Goal: Task Accomplishment & Management: Complete application form

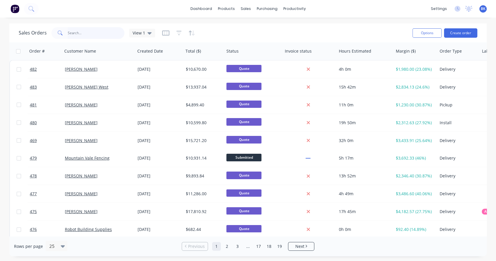
click at [75, 34] on input "text" at bounding box center [96, 33] width 57 height 12
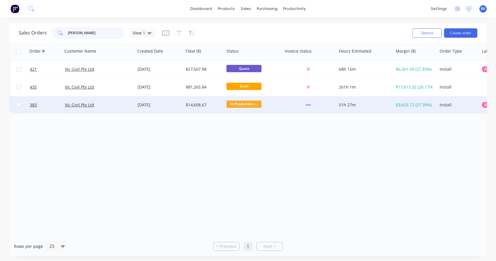
type input "[PERSON_NAME]"
click at [119, 101] on div "Vic Civil Pty Ltd" at bounding box center [98, 105] width 73 height 18
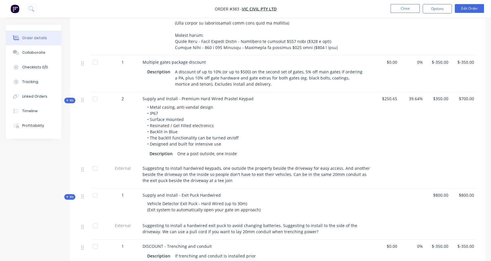
scroll to position [952, 0]
click at [68, 99] on icon "button" at bounding box center [67, 100] width 3 height 3
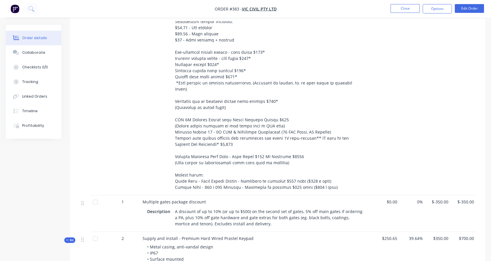
scroll to position [812, 0]
click at [395, 10] on button "Close" at bounding box center [404, 8] width 29 height 9
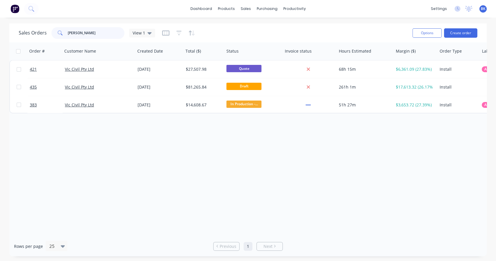
click at [95, 30] on input "[PERSON_NAME]" at bounding box center [96, 33] width 57 height 12
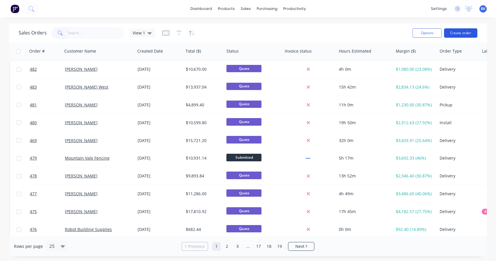
click at [457, 35] on button "Create order" at bounding box center [460, 32] width 33 height 9
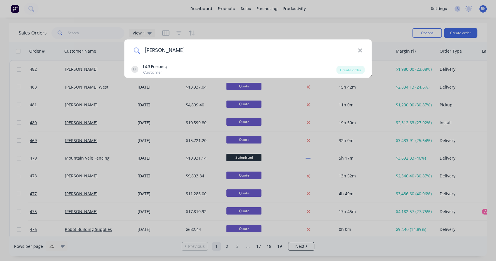
type input "[PERSON_NAME]"
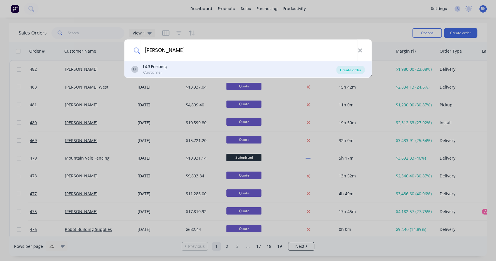
click at [352, 72] on div "Create order" at bounding box center [350, 70] width 28 height 8
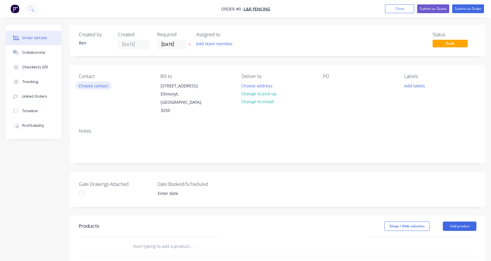
click at [102, 85] on button "Choose contact" at bounding box center [94, 85] width 36 height 8
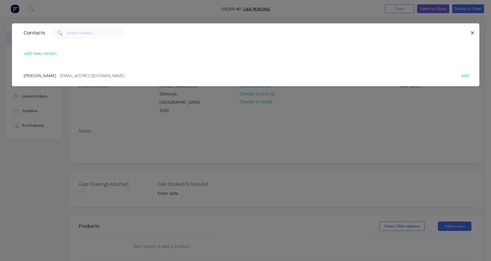
click at [58, 75] on span "- [EMAIL_ADDRESS][DOMAIN_NAME] -" at bounding box center [92, 76] width 69 height 6
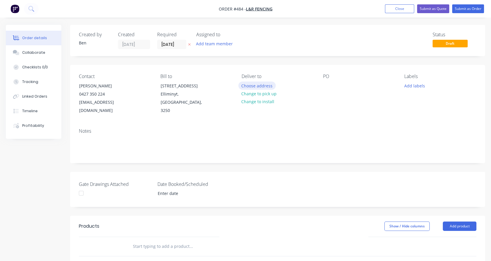
click at [264, 87] on button "Choose address" at bounding box center [256, 85] width 37 height 8
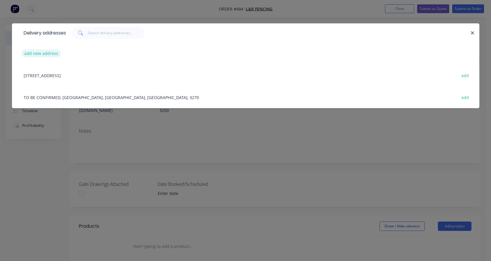
click at [51, 52] on button "add new address" at bounding box center [41, 53] width 40 height 8
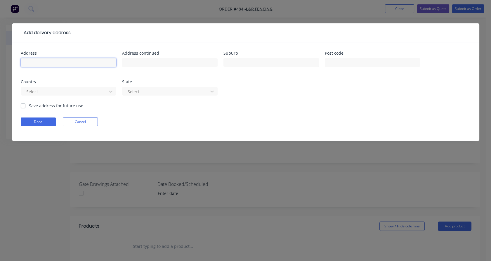
click at [66, 61] on input "text" at bounding box center [68, 62] width 95 height 9
type input "TO BE CONFIRMED"
click at [242, 65] on input "text" at bounding box center [270, 62] width 95 height 9
paste input "Colac Victoria"
click at [242, 65] on input "Colac Victoria" at bounding box center [270, 62] width 95 height 9
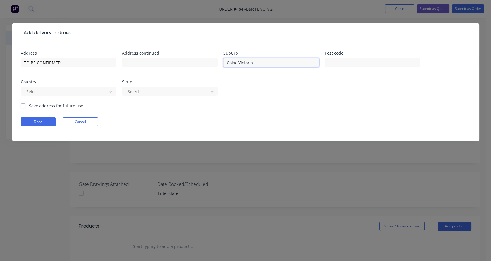
click at [242, 65] on input "Colac Victoria" at bounding box center [270, 62] width 95 height 9
type input "Colac"
click at [339, 58] on input "text" at bounding box center [372, 62] width 95 height 9
type input "3250"
click at [88, 93] on div at bounding box center [65, 91] width 78 height 7
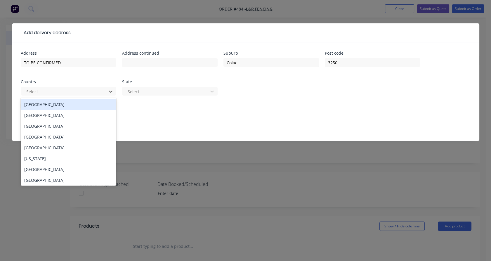
click at [72, 107] on div "[GEOGRAPHIC_DATA]" at bounding box center [68, 104] width 95 height 11
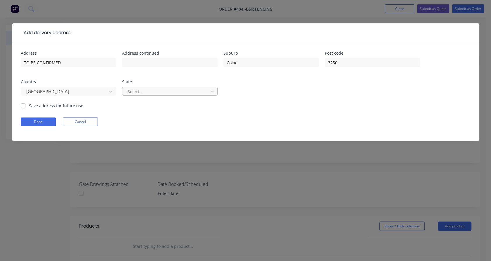
click at [133, 92] on div at bounding box center [166, 91] width 78 height 7
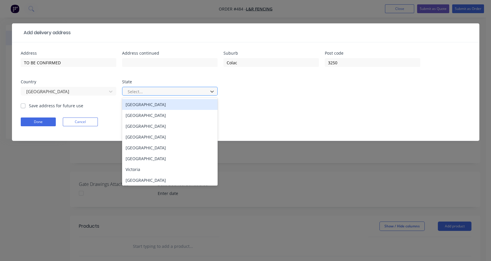
type input "v"
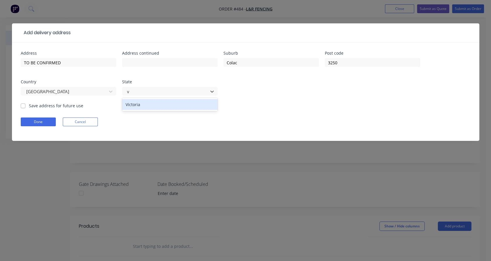
click at [133, 105] on div "Victoria" at bounding box center [169, 104] width 95 height 11
click at [72, 106] on label "Save address for future use" at bounding box center [56, 105] width 54 height 6
click at [25, 106] on input "Save address for future use" at bounding box center [23, 105] width 5 height 6
checkbox input "true"
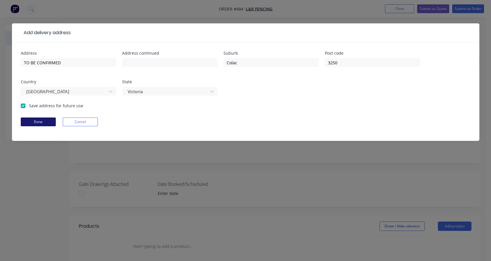
click at [47, 122] on button "Done" at bounding box center [38, 121] width 35 height 9
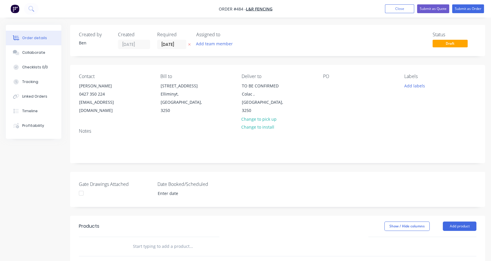
scroll to position [65, 0]
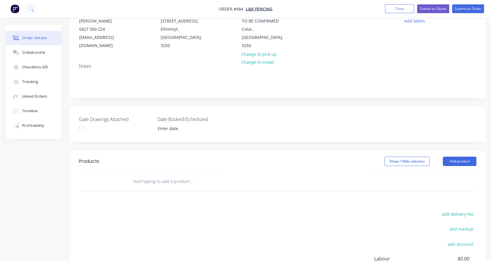
click at [172, 175] on input "text" at bounding box center [191, 181] width 117 height 12
click at [446, 156] on button "Add product" at bounding box center [460, 160] width 34 height 9
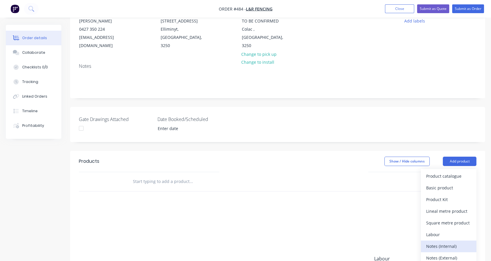
click at [435, 242] on div "Notes (Internal)" at bounding box center [448, 246] width 45 height 8
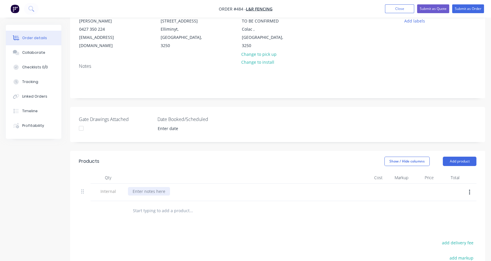
click at [149, 187] on div at bounding box center [149, 191] width 42 height 8
paste div
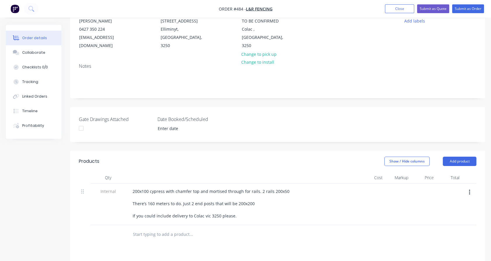
click at [146, 228] on input "text" at bounding box center [191, 234] width 117 height 12
click at [119, 229] on div at bounding box center [107, 234] width 35 height 19
click at [145, 228] on input "text" at bounding box center [191, 234] width 117 height 12
click at [161, 228] on input "text" at bounding box center [191, 234] width 117 height 12
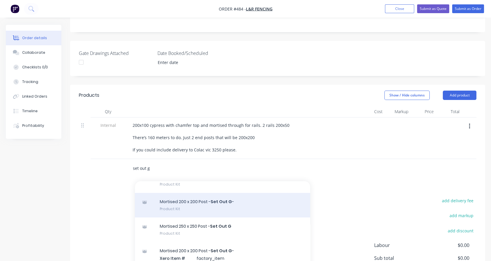
scroll to position [8, 0]
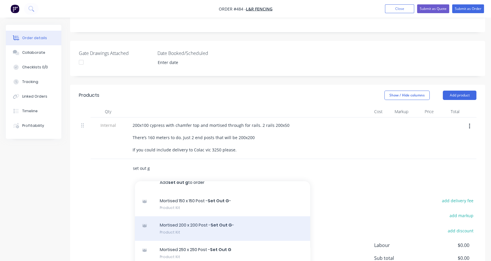
type input "set out g"
click at [214, 222] on div "Mortised 200 x 200 Post - Set Out G - Product Kit" at bounding box center [222, 228] width 175 height 25
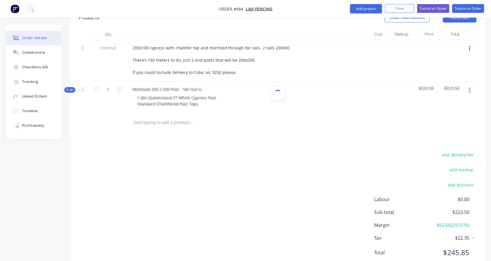
scroll to position [212, 0]
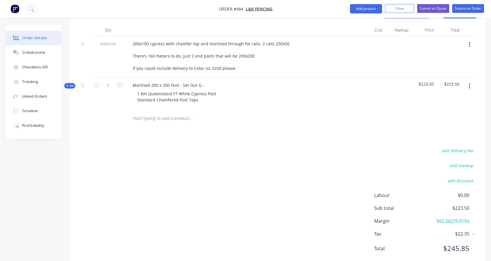
click at [69, 83] on span "Kit" at bounding box center [70, 85] width 8 height 4
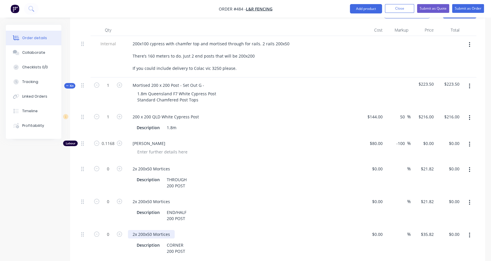
scroll to position [245, 0]
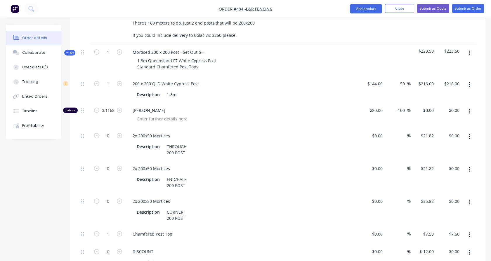
click at [469, 81] on icon "button" at bounding box center [469, 84] width 1 height 6
click at [445, 119] on div "Delete" at bounding box center [448, 123] width 45 height 8
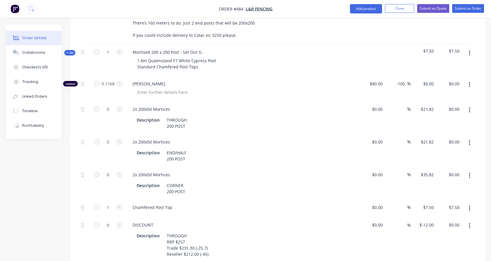
click at [469, 223] on icon "button" at bounding box center [469, 225] width 1 height 5
click at [437, 259] on button "Delete" at bounding box center [448, 265] width 55 height 12
click at [470, 220] on button "button" at bounding box center [469, 225] width 14 height 11
click at [441, 260] on div "Delete" at bounding box center [448, 264] width 45 height 8
click at [472, 170] on button "button" at bounding box center [469, 175] width 14 height 11
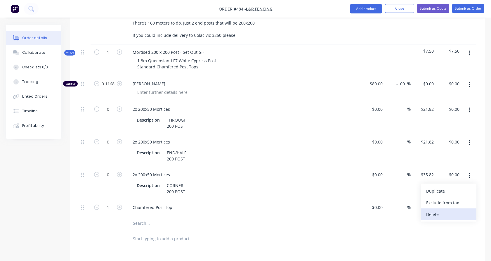
click at [444, 210] on div "Delete" at bounding box center [448, 214] width 45 height 8
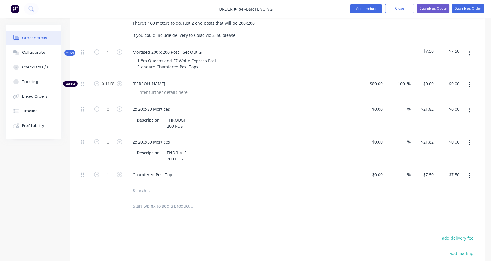
click at [138, 184] on input "text" at bounding box center [191, 190] width 117 height 12
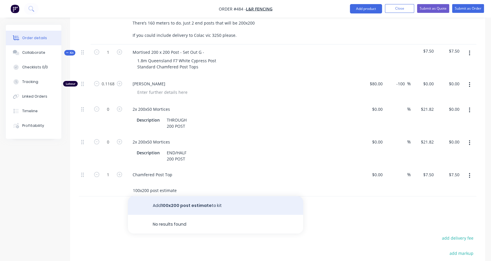
type input "100x200 post estimate"
click at [177, 197] on button "Add 100x200 post estimate to kit" at bounding box center [215, 205] width 175 height 19
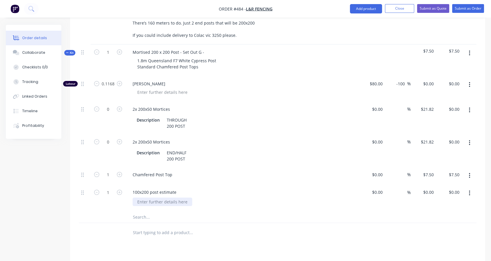
click at [164, 197] on div at bounding box center [163, 201] width 60 height 8
click at [384, 211] on div at bounding box center [277, 217] width 397 height 12
click at [147, 197] on div "1.8m" at bounding box center [142, 201] width 19 height 8
click at [381, 188] on input at bounding box center [377, 192] width 13 height 8
type input "$54.00"
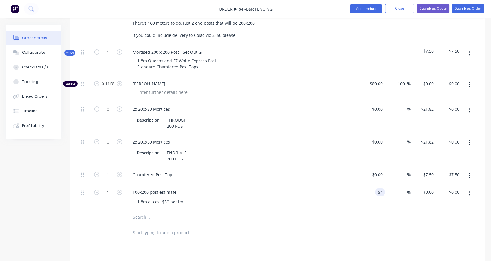
type input "$54.00"
click at [381, 201] on div "$54.00 $54.00" at bounding box center [372, 197] width 26 height 27
click at [405, 188] on input at bounding box center [403, 192] width 7 height 8
type input "40"
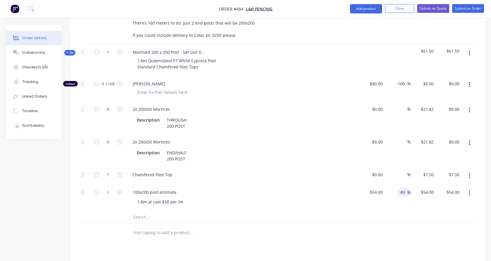
type input "$75.60"
click at [406, 211] on div at bounding box center [277, 217] width 397 height 12
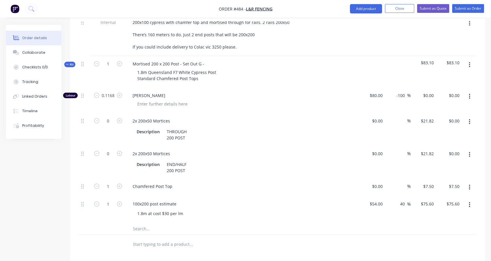
scroll to position [232, 0]
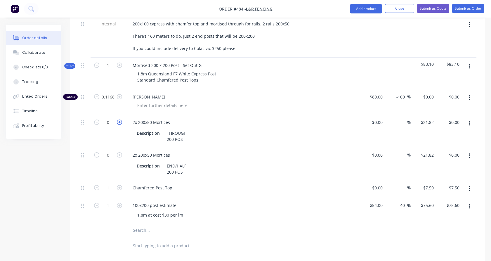
click at [121, 119] on icon "button" at bounding box center [119, 121] width 5 height 5
type input "1"
type input "$21.82"
click at [207, 58] on div "Mortised 200 x 200 Post - Set Out G - 1.8m Queensland F7 White Cypress Post Sta…" at bounding box center [243, 74] width 234 height 32
click at [205, 61] on div "Mortised 200 x 200 Post - Set Out G -" at bounding box center [168, 65] width 81 height 8
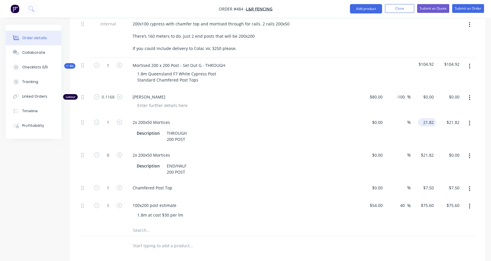
click at [429, 118] on input "21.82" at bounding box center [428, 122] width 16 height 8
type input "$21.50"
click at [430, 131] on div "$21.50 21.5" at bounding box center [423, 130] width 26 height 33
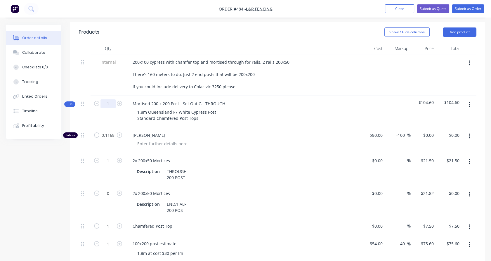
click at [110, 99] on input "1" at bounding box center [107, 103] width 15 height 9
type input "59"
type input "6.8912"
type input "59"
type input "$1,268.50"
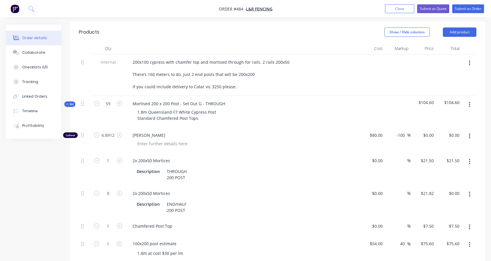
type input "59"
type input "$442.50"
type input "59"
type input "$4,460.40"
click at [89, 104] on div at bounding box center [85, 112] width 12 height 32
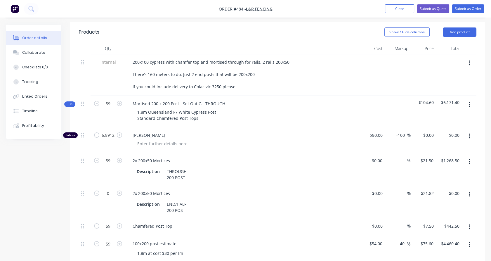
click at [468, 99] on button "button" at bounding box center [469, 104] width 14 height 11
click at [450, 139] on div "Duplicate" at bounding box center [448, 143] width 45 height 8
click at [370, 153] on div "$0.00" at bounding box center [371, 169] width 25 height 33
type input "$15.00"
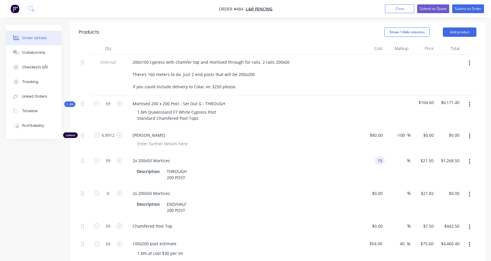
type input "$885.00"
click at [433, 163] on div "$15.00 $15.00" at bounding box center [423, 169] width 26 height 33
click at [432, 156] on input "15" at bounding box center [428, 160] width 16 height 8
type input "21.5"
type input "43.33"
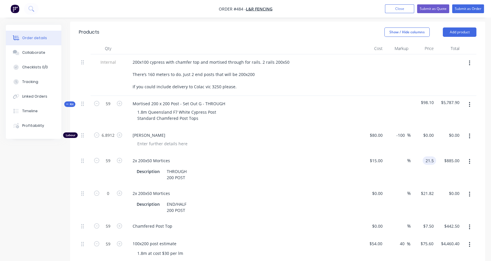
type input "$21.50"
type input "$1,268.50"
click at [434, 166] on div "$21.50 21.5" at bounding box center [423, 169] width 26 height 33
click at [379, 222] on input at bounding box center [381, 226] width 7 height 8
type input "$5.00"
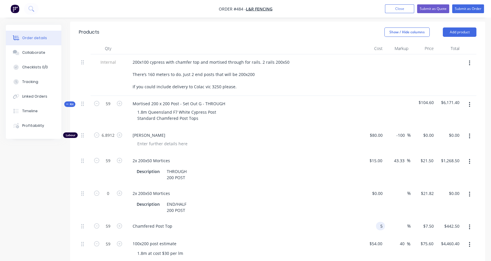
type input "$5.00"
type input "$295.00"
click at [430, 204] on div "$21.82 $21.82" at bounding box center [423, 201] width 26 height 33
click at [430, 222] on input "5" at bounding box center [428, 226] width 13 height 8
type input "7.5"
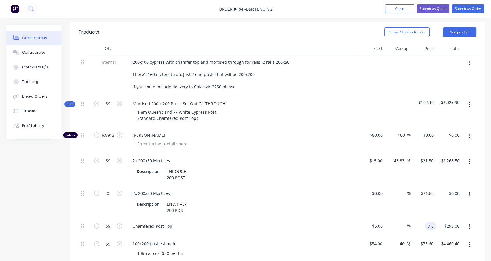
type input "50"
type input "$7.50"
type input "$442.50"
click at [433, 205] on div "$21.82 $21.82" at bounding box center [423, 201] width 26 height 33
click at [70, 102] on span "Kit" at bounding box center [70, 104] width 8 height 4
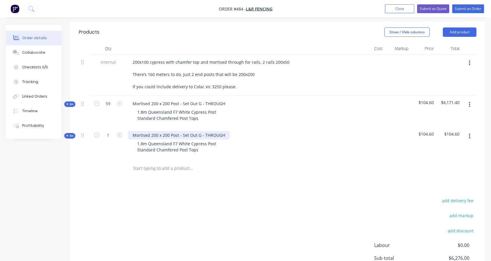
click at [217, 131] on div "Mortised 200 x 200 Post - Set Out G - THROUGH" at bounding box center [179, 135] width 102 height 8
click at [68, 134] on icon "button" at bounding box center [67, 135] width 2 height 2
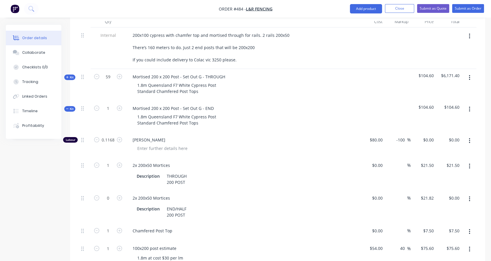
scroll to position [220, 0]
click at [471, 105] on button "button" at bounding box center [469, 110] width 14 height 11
click at [441, 156] on div "Delete" at bounding box center [448, 160] width 45 height 8
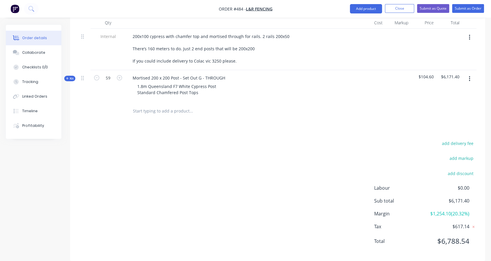
click at [471, 74] on button "button" at bounding box center [469, 79] width 14 height 11
click at [450, 113] on div "Duplicate" at bounding box center [448, 117] width 45 height 8
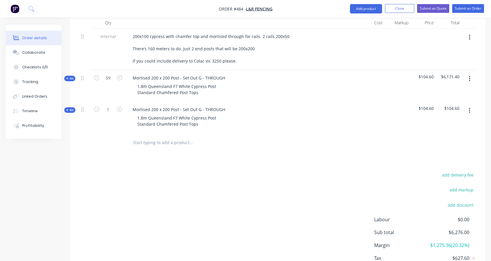
click at [69, 108] on span "Kit" at bounding box center [70, 110] width 8 height 4
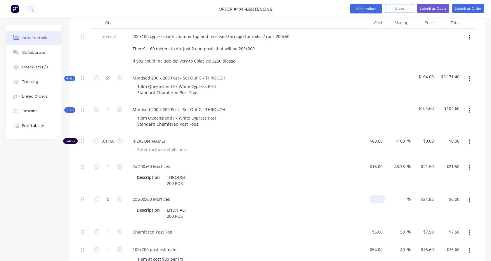
click at [375, 191] on div "$0.00" at bounding box center [372, 207] width 26 height 33
type input "$15.00"
click at [431, 195] on input "15" at bounding box center [432, 199] width 8 height 8
type input "21.5"
type input "43.33"
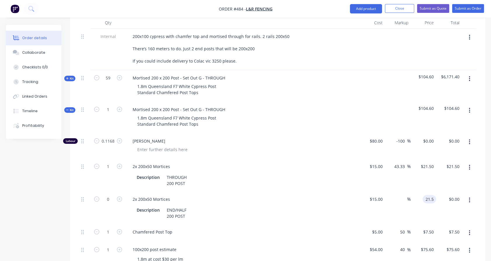
type input "$21.50"
click at [437, 166] on div "$21.50 $21.50" at bounding box center [449, 175] width 26 height 33
click at [466, 162] on button "button" at bounding box center [469, 167] width 14 height 11
click at [448, 202] on div "Delete" at bounding box center [448, 206] width 45 height 8
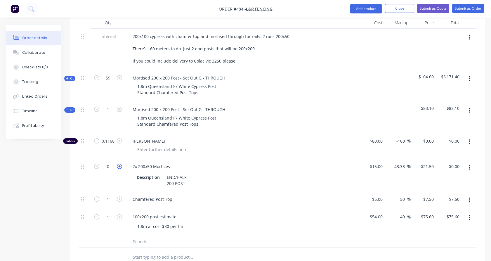
click at [121, 163] on icon "button" at bounding box center [119, 165] width 5 height 5
type input "1"
type input "$21.50"
click at [120, 107] on icon "button" at bounding box center [119, 109] width 5 height 5
type input "2"
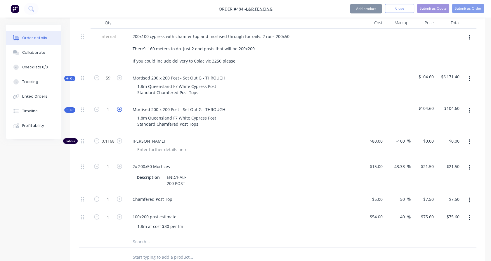
type input "0.2336"
type input "2"
type input "$43.00"
type input "2"
type input "$15.00"
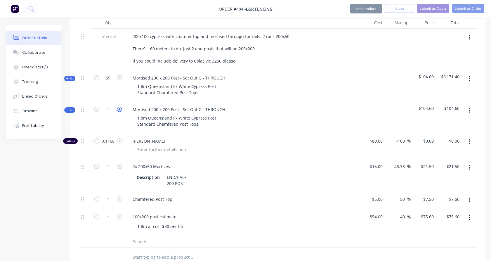
type input "2"
type input "$151.20"
click at [206, 102] on div "Mortised 200 x 200 Post - Set Out G - THROUGH 1.8m Queensland F7 White Cypress …" at bounding box center [243, 118] width 234 height 32
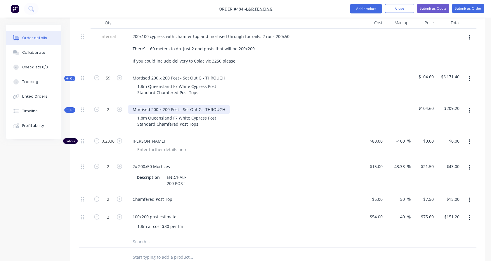
click at [214, 105] on div "Mortised 200 x 200 Post - Set Out G - THROUGH" at bounding box center [179, 109] width 102 height 8
click at [71, 108] on span "Kit" at bounding box center [70, 110] width 8 height 4
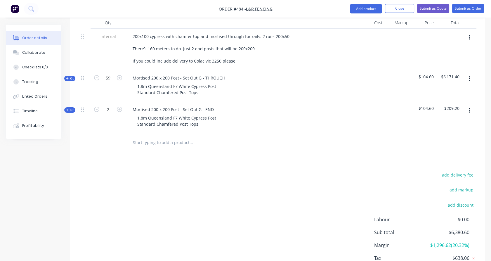
click at [144, 137] on input "text" at bounding box center [191, 143] width 117 height 12
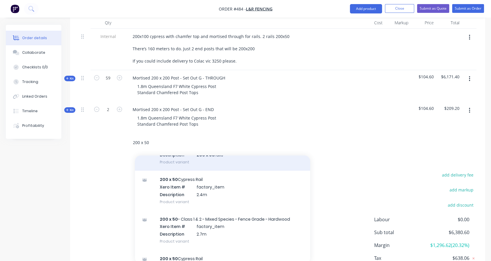
scroll to position [192, 0]
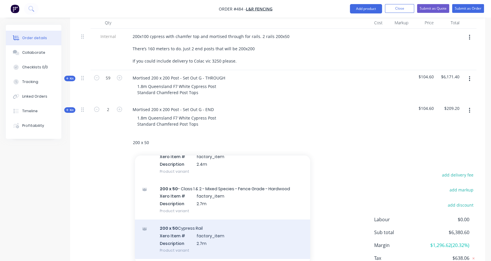
type input "200 x 50"
click at [176, 229] on div "200 x 50 Cypress Rail Xero Item # factory_item Description 2.7m Product variant" at bounding box center [222, 238] width 175 height 39
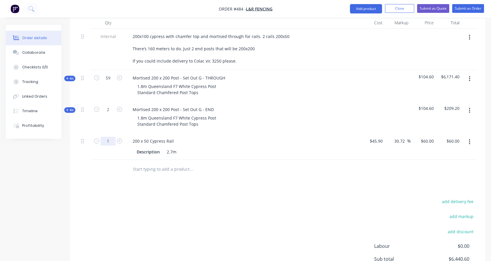
click at [112, 137] on input "1" at bounding box center [107, 141] width 15 height 9
type input "120"
type input "$7,200.00"
click at [114, 147] on div "120" at bounding box center [107, 146] width 35 height 27
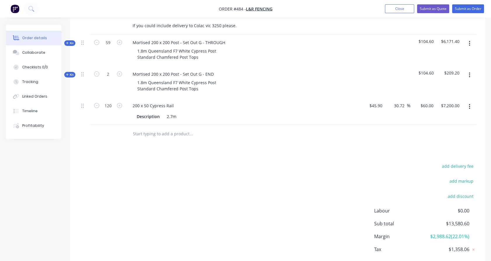
scroll to position [278, 0]
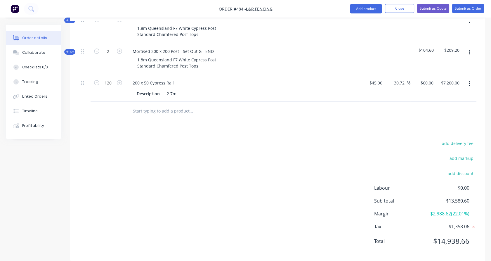
click at [149, 105] on input "text" at bounding box center [191, 111] width 117 height 12
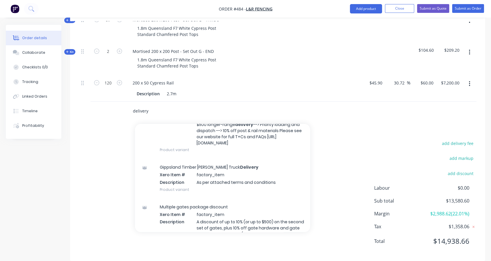
scroll to position [156, 0]
type input "delivery"
click at [182, 182] on div "Gippsland Timber [PERSON_NAME] Truck Delivery Xero Item # factory_item Descript…" at bounding box center [222, 176] width 175 height 39
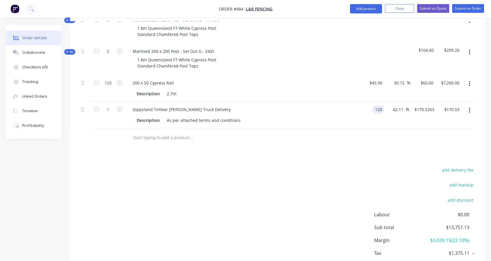
click at [378, 105] on input "120" at bounding box center [379, 109] width 10 height 8
type input "$900.00"
type input "$1,278.9473"
type input "$1,278.95"
click at [396, 108] on div "42.11 42.11 %" at bounding box center [393, 115] width 23 height 27
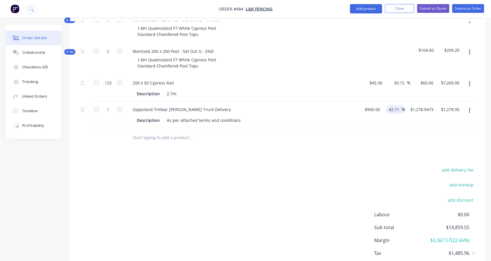
click at [396, 105] on input "42.11" at bounding box center [394, 109] width 13 height 8
click at [396, 105] on input "42.1251" at bounding box center [395, 109] width 18 height 8
type input "25"
type input "$1,125.00"
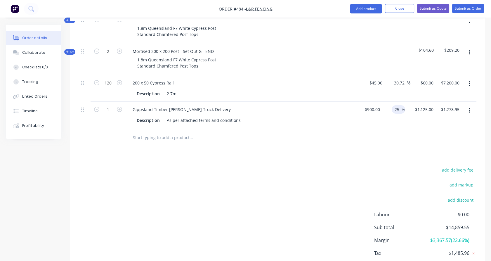
type input "$1,125.00"
click at [399, 114] on div "25 25 %" at bounding box center [396, 115] width 25 height 27
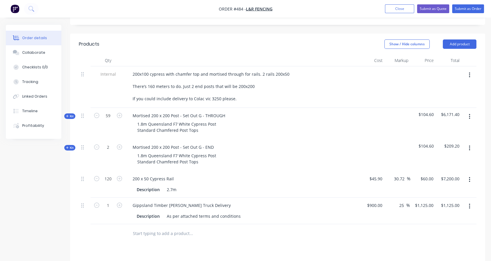
scroll to position [182, 0]
click at [163, 111] on div "Mortised 200 x 200 Post - Set Out G - THROUGH" at bounding box center [179, 115] width 102 height 8
click at [164, 142] on div "Mortised 200 x 200 Post - Set Out G - END" at bounding box center [173, 146] width 90 height 8
click at [129, 151] on div "1.8m Queensland F7 White Cypress Post Standard Chamfered Post Tops" at bounding box center [242, 158] width 229 height 15
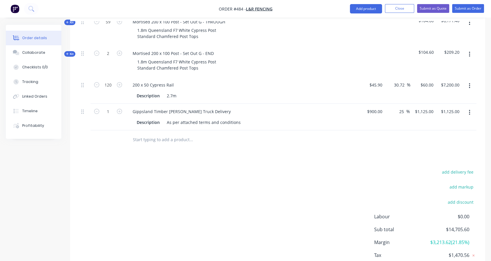
scroll to position [276, 0]
click at [95, 109] on icon "button" at bounding box center [96, 111] width 5 height 5
type input "0"
type input "$0.00"
click at [161, 136] on div at bounding box center [231, 139] width 210 height 19
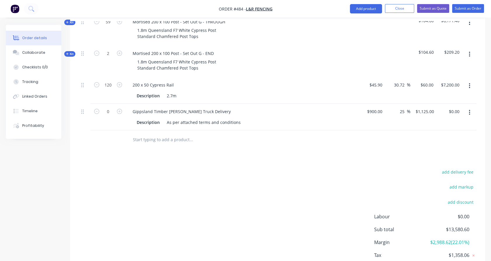
click at [171, 134] on input "text" at bounding box center [191, 140] width 117 height 12
click at [363, 11] on button "Add product" at bounding box center [366, 8] width 32 height 9
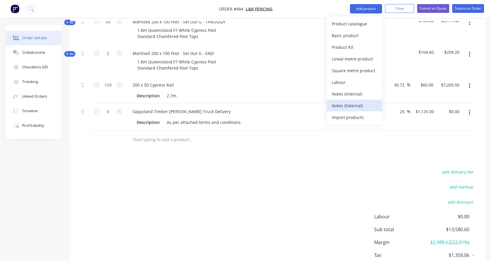
click at [354, 107] on div "Notes (External)" at bounding box center [354, 105] width 45 height 8
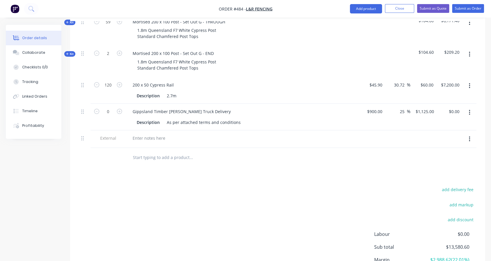
click at [152, 133] on div at bounding box center [243, 139] width 234 height 18
click at [146, 134] on div at bounding box center [149, 138] width 42 height 8
click at [119, 154] on div at bounding box center [107, 157] width 35 height 19
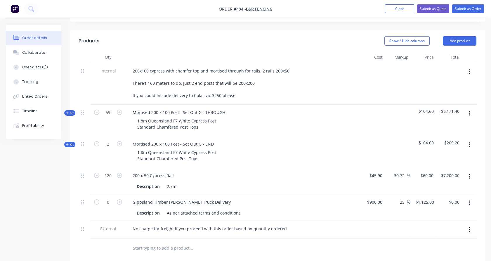
scroll to position [185, 0]
click at [119, 199] on icon "button" at bounding box center [119, 201] width 5 height 5
type input "1"
type input "$1,125.00"
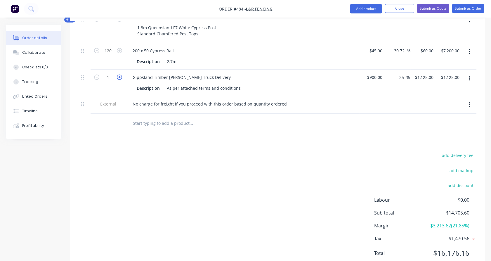
scroll to position [309, 0]
click at [470, 100] on button "button" at bounding box center [469, 105] width 14 height 11
click at [452, 128] on div "Delete" at bounding box center [448, 132] width 45 height 8
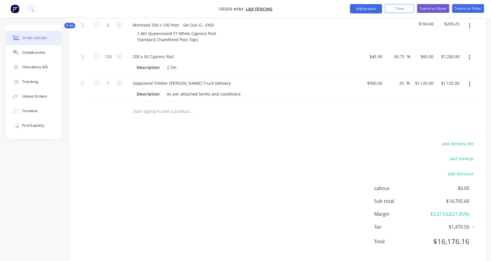
click at [165, 107] on input "text" at bounding box center [191, 111] width 117 height 12
click at [367, 8] on button "Add product" at bounding box center [366, 8] width 32 height 9
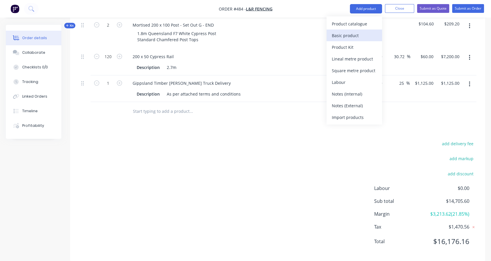
click at [362, 34] on div "Basic product" at bounding box center [354, 35] width 45 height 8
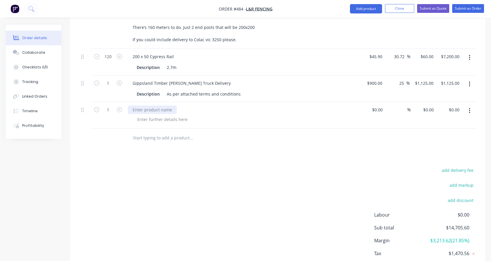
click at [168, 105] on div at bounding box center [152, 109] width 49 height 8
click at [159, 115] on div at bounding box center [163, 119] width 60 height 8
click at [215, 115] on div "Based on quantity ordered and to assist your quote" at bounding box center [188, 119] width 110 height 8
click at [246, 115] on div "Based on quantity ordered and to assist with your quote" at bounding box center [193, 119] width 120 height 8
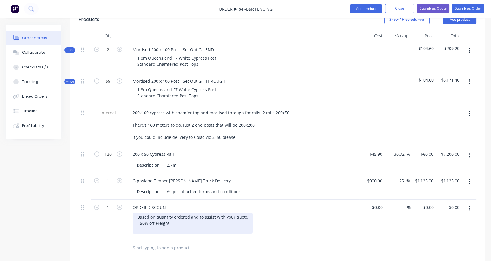
scroll to position [207, 0]
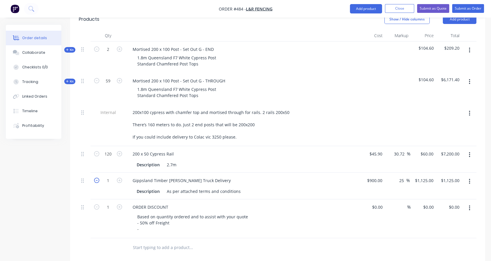
click at [96, 177] on icon "button" at bounding box center [96, 179] width 5 height 5
type input "0"
type input "$0.00"
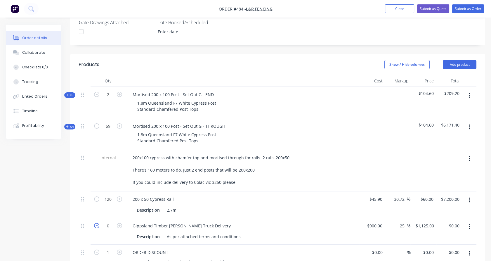
scroll to position [147, 0]
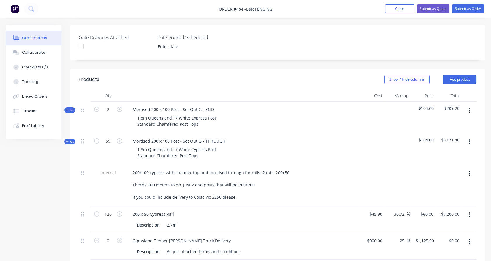
click at [71, 108] on span "Kit" at bounding box center [70, 110] width 8 height 4
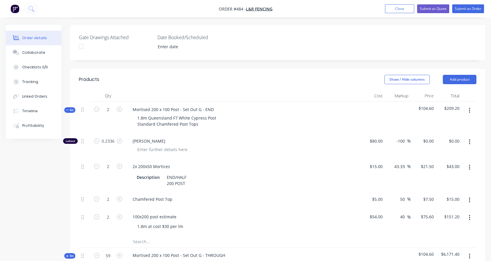
click at [437, 135] on div "$0.00 $0.00" at bounding box center [449, 145] width 26 height 25
click at [432, 137] on input "0" at bounding box center [428, 141] width 13 height 8
type input "100"
type input "25"
type input "$100.00"
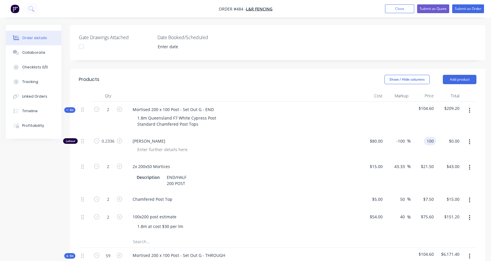
type input "$23.36"
click at [436, 145] on div "$23.36 $0.00" at bounding box center [449, 145] width 26 height 25
click at [69, 108] on span "Kit" at bounding box center [70, 110] width 8 height 4
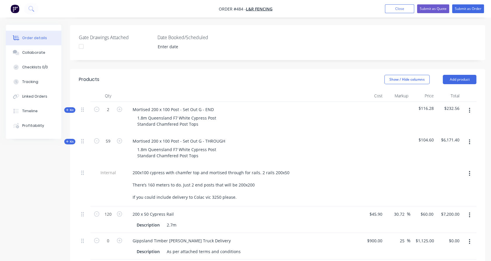
click at [71, 139] on span "Kit" at bounding box center [70, 141] width 8 height 4
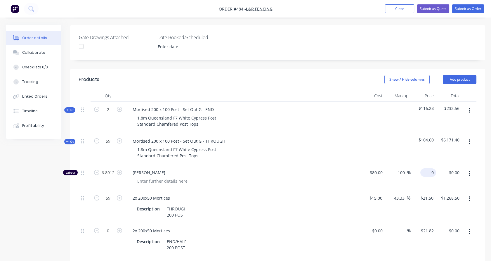
click at [428, 168] on div "0 $0.00" at bounding box center [428, 172] width 16 height 8
type input "100"
type input "25"
type input "$100.00"
type input "$689.12"
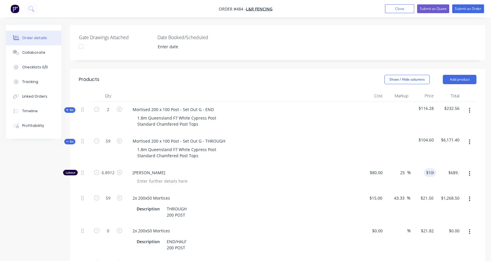
click at [440, 147] on div "$6,171.40" at bounding box center [449, 149] width 26 height 32
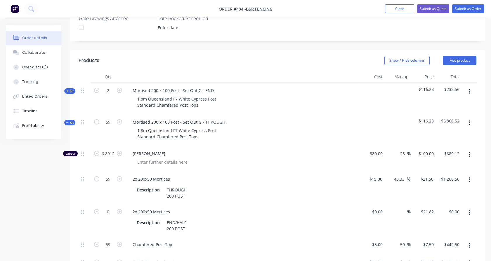
scroll to position [166, 0]
click at [106, 149] on input "6.8912" at bounding box center [107, 153] width 15 height 9
type input "6.8"
type input "$680.00"
click at [107, 128] on div "59" at bounding box center [107, 130] width 35 height 32
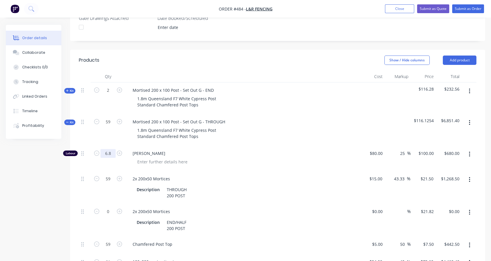
click at [111, 149] on input "6.8" at bounding box center [107, 153] width 15 height 9
type input "6.7"
type input "$670.00"
click at [108, 129] on div "59" at bounding box center [107, 130] width 35 height 32
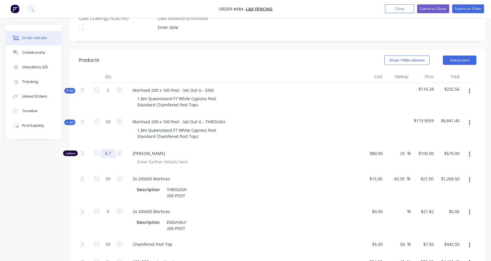
click at [111, 149] on input "6.7" at bounding box center [107, 153] width 15 height 9
click at [112, 132] on div "59" at bounding box center [107, 130] width 35 height 32
click at [106, 149] on input "6.76.7045" at bounding box center [107, 153] width 15 height 9
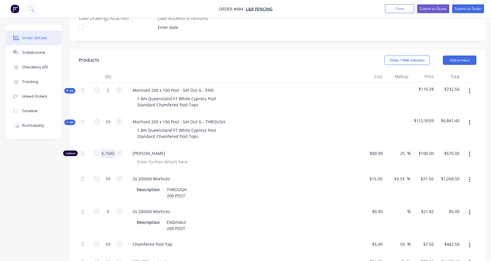
type input "6.7045"
type input "$670.45"
click at [107, 132] on div "59" at bounding box center [107, 130] width 35 height 32
click at [110, 149] on input "6.7045" at bounding box center [107, 153] width 15 height 9
type input "6.077"
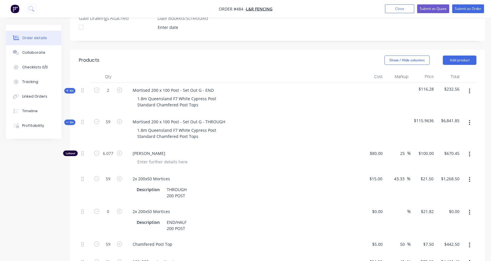
type input "$607.70"
click at [110, 133] on div "59" at bounding box center [107, 130] width 35 height 32
click at [70, 88] on span "Kit" at bounding box center [70, 90] width 8 height 4
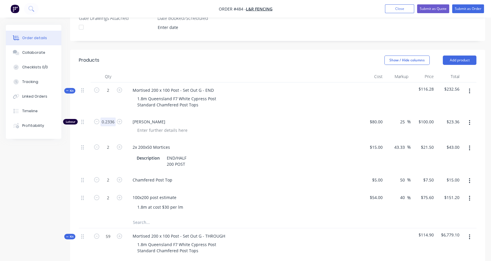
click at [110, 117] on input "0.2336" at bounding box center [107, 121] width 15 height 9
type input "0.206"
type input "$20.60"
click at [422, 94] on div "$114.90" at bounding box center [423, 98] width 26 height 32
click at [70, 88] on span "Kit" at bounding box center [70, 90] width 8 height 4
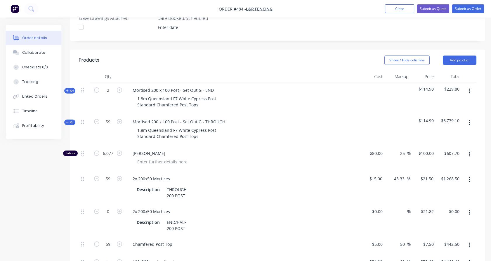
click at [72, 120] on span "Kit" at bounding box center [70, 122] width 8 height 4
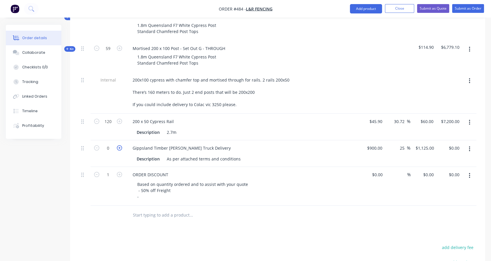
scroll to position [213, 0]
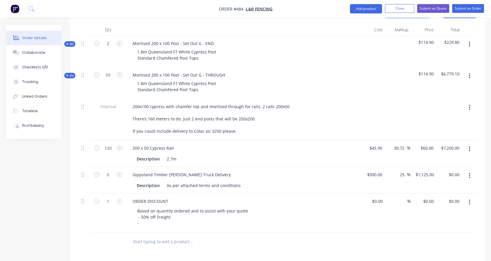
click at [471, 197] on button "button" at bounding box center [469, 202] width 14 height 11
click at [441, 248] on div "Delete" at bounding box center [448, 252] width 45 height 8
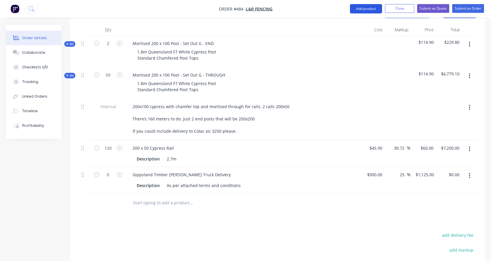
click at [372, 11] on button "Add product" at bounding box center [366, 8] width 32 height 9
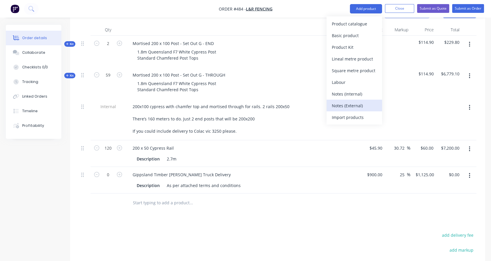
click at [351, 105] on div "Notes (External)" at bounding box center [354, 105] width 45 height 8
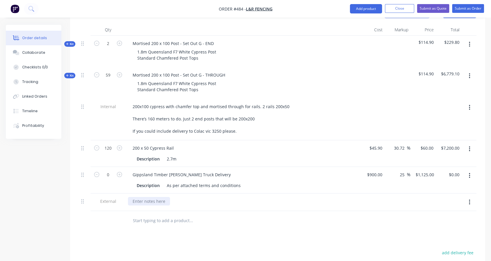
click at [161, 197] on div at bounding box center [149, 201] width 42 height 8
drag, startPoint x: 262, startPoint y: 191, endPoint x: 224, endPoint y: 192, distance: 38.6
click at [224, 197] on div "No charge for freight to assist you on this order and win your quote" at bounding box center [199, 201] width 142 height 8
click at [171, 197] on div "No charge for freight to assist you on this order" at bounding box center [179, 201] width 102 height 8
drag, startPoint x: 173, startPoint y: 191, endPoint x: 196, endPoint y: 196, distance: 23.8
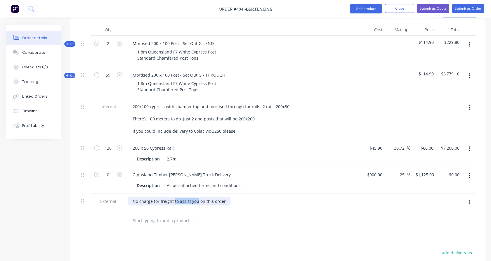
click at [196, 197] on div "No charge for freight to assist you on this order" at bounding box center [179, 201] width 102 height 8
click at [197, 197] on div "No charge for freight on this order" at bounding box center [166, 201] width 77 height 8
drag, startPoint x: 295, startPoint y: 191, endPoint x: 274, endPoint y: 194, distance: 21.8
click at [274, 197] on div "No charge for freight on this order based on volume and to assist you win your …" at bounding box center [216, 201] width 177 height 8
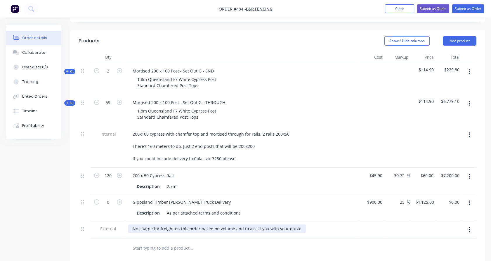
scroll to position [185, 0]
click at [318, 138] on div "200x100 cypress with chamfer top and mortised through for rails. 2 rails 200x50…" at bounding box center [242, 145] width 229 height 33
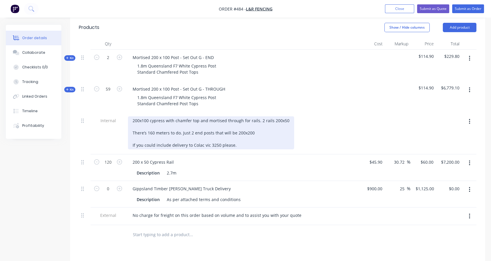
scroll to position [200, 0]
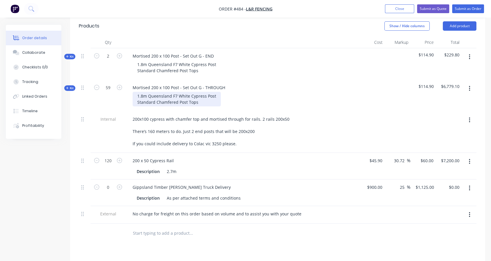
click at [201, 93] on div "1.8m Queensland F7 White Cypress Post Standard Chamfered Post Tops" at bounding box center [177, 99] width 88 height 15
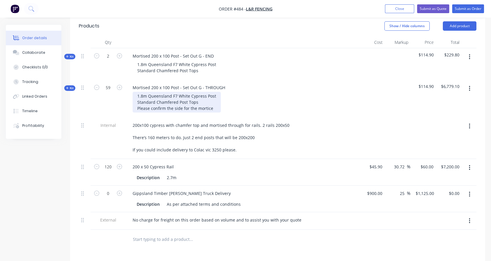
click at [199, 99] on div "1.8m Queensland F7 White Cypress Post Standard Chamfered Post Tops Please confi…" at bounding box center [177, 102] width 88 height 21
click at [192, 99] on div "1.8m Queensland F7 White Cypress Post Standard Chamfered Post Tops Please confi…" at bounding box center [177, 102] width 88 height 21
drag, startPoint x: 166, startPoint y: 99, endPoint x: 213, endPoint y: 85, distance: 49.0
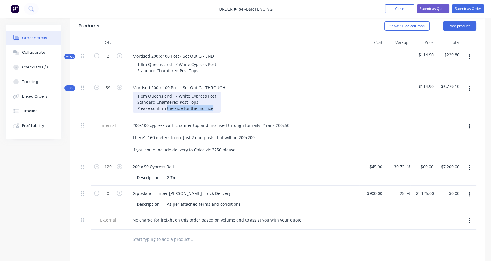
click at [216, 101] on div "1.8m Queensland F7 White Cypress Post Standard Chamfered Post Tops Please confi…" at bounding box center [177, 102] width 88 height 21
drag, startPoint x: 195, startPoint y: 100, endPoint x: 137, endPoint y: 102, distance: 58.4
click at [137, 102] on div "1.8m Queensland F7 White Cypress Post Standard Chamfered Post Tops Please confi…" at bounding box center [177, 102] width 88 height 21
copy div "Please confirm the front face"
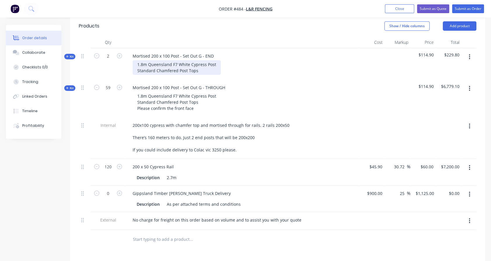
click at [203, 60] on div "1.8m Queensland F7 White Cypress Post Standard Chamfered Post Tops" at bounding box center [177, 67] width 88 height 15
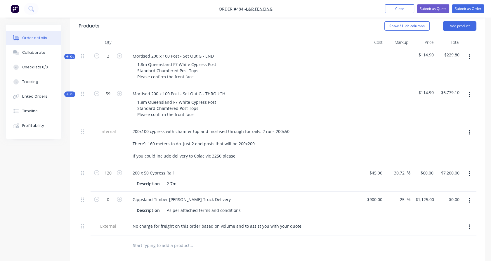
click at [106, 63] on div "2" at bounding box center [107, 67] width 35 height 38
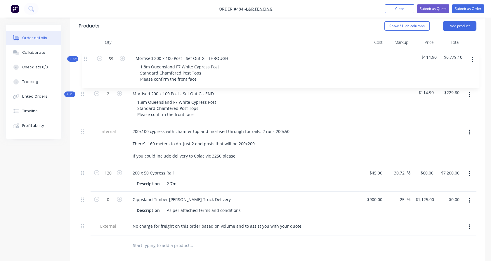
drag, startPoint x: 81, startPoint y: 85, endPoint x: 84, endPoint y: 53, distance: 32.3
click at [84, 53] on div "Kit 2 Mortised 200 x 100 Post - Set Out G - END 1.8m Queensland F7 White Cypres…" at bounding box center [277, 141] width 397 height 187
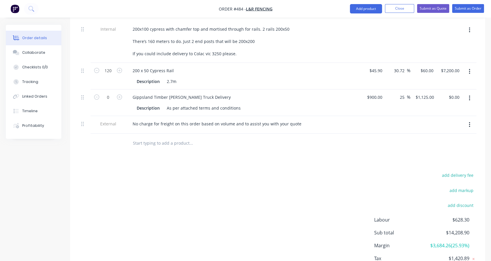
scroll to position [334, 0]
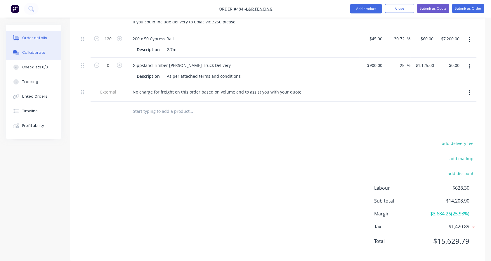
click at [28, 54] on div "Collaborate" at bounding box center [33, 52] width 23 height 5
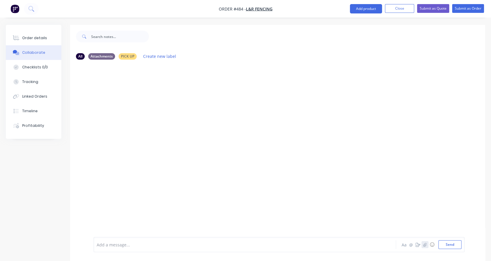
click at [422, 244] on button "button" at bounding box center [424, 244] width 7 height 7
click at [448, 243] on button "Send" at bounding box center [449, 244] width 23 height 9
click at [423, 244] on icon "button" at bounding box center [425, 244] width 4 height 4
click at [453, 245] on button "Send" at bounding box center [449, 244] width 23 height 9
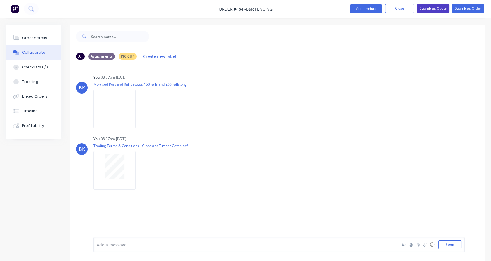
click at [432, 9] on button "Submit as Quote" at bounding box center [433, 8] width 32 height 9
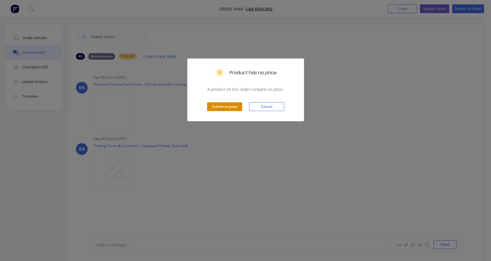
click at [220, 109] on button "Submit anyway" at bounding box center [224, 106] width 35 height 9
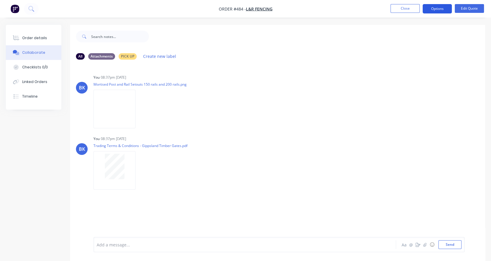
click at [436, 13] on button "Options" at bounding box center [436, 8] width 29 height 9
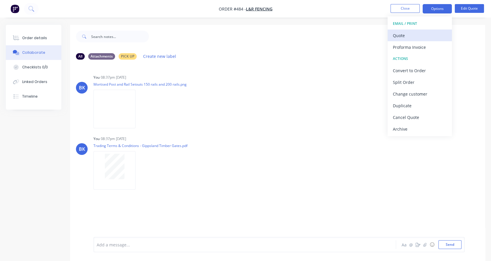
click at [408, 37] on div "Quote" at bounding box center [420, 35] width 54 height 8
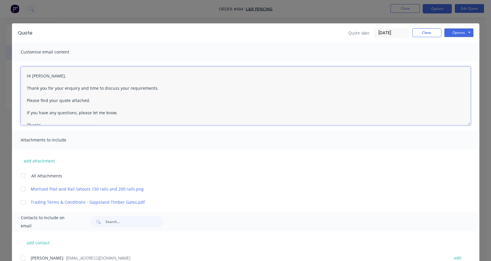
drag, startPoint x: 77, startPoint y: 87, endPoint x: 154, endPoint y: 90, distance: 77.1
click at [154, 90] on textarea "Hi [PERSON_NAME], Thank you for your enquiry and time to discuss your requireme…" at bounding box center [246, 96] width 450 height 58
click at [21, 176] on div at bounding box center [23, 176] width 12 height 12
click at [20, 256] on div at bounding box center [23, 258] width 12 height 12
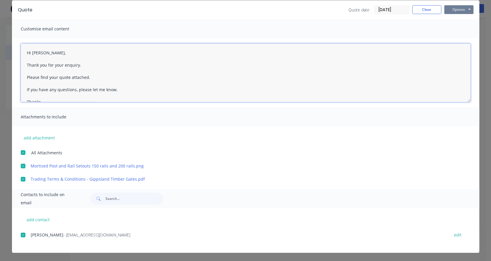
type textarea "Hi [PERSON_NAME], Thank you for your enquiry. Please find your quote attached. …"
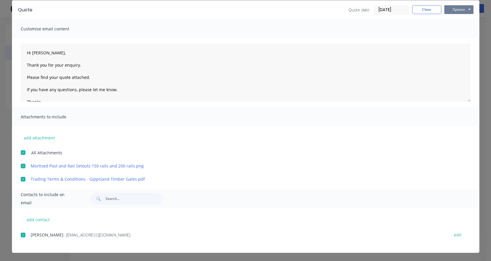
click at [460, 9] on button "Options" at bounding box center [458, 9] width 29 height 9
click at [455, 37] on button "Email" at bounding box center [462, 39] width 37 height 10
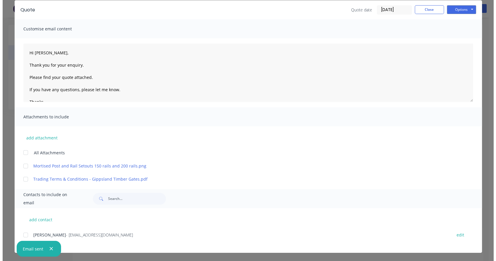
scroll to position [0, 0]
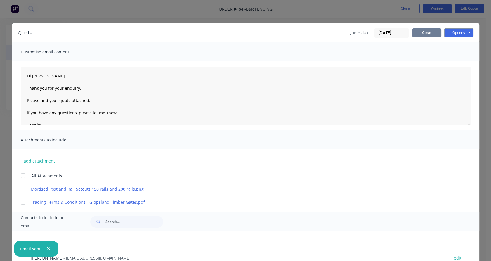
click at [430, 33] on button "Close" at bounding box center [426, 32] width 29 height 9
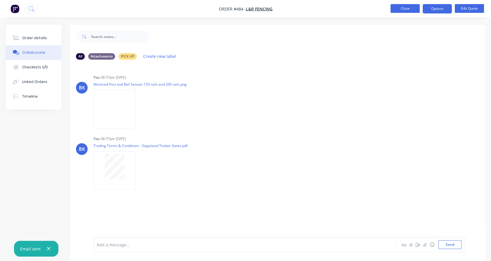
click at [409, 13] on button "Close" at bounding box center [404, 8] width 29 height 9
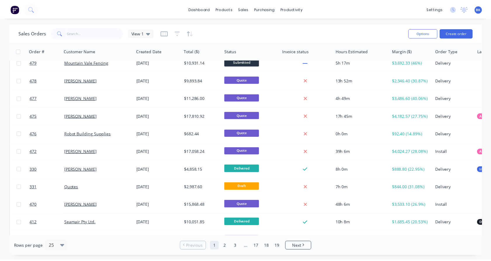
scroll to position [117, 0]
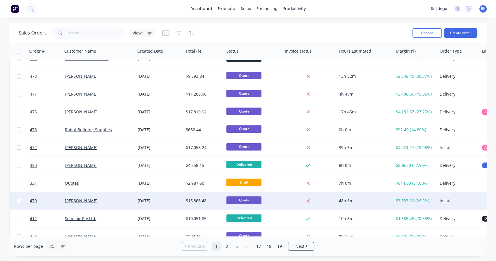
click at [115, 201] on div "[PERSON_NAME]" at bounding box center [97, 201] width 65 height 6
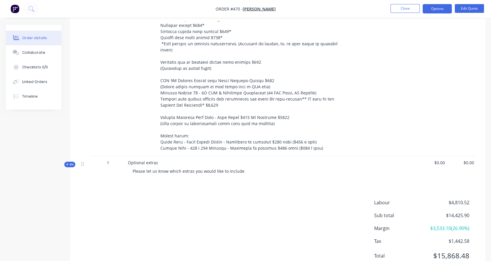
scroll to position [900, 0]
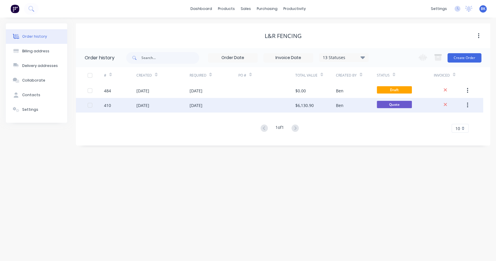
click at [202, 107] on div "[DATE]" at bounding box center [195, 105] width 13 height 6
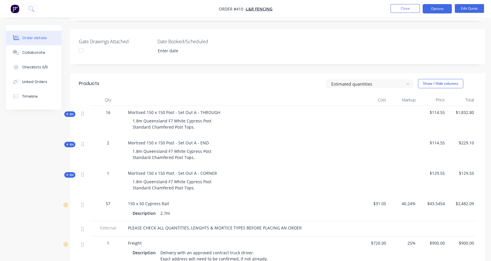
scroll to position [231, 0]
